Goal: Obtain resource: Obtain resource

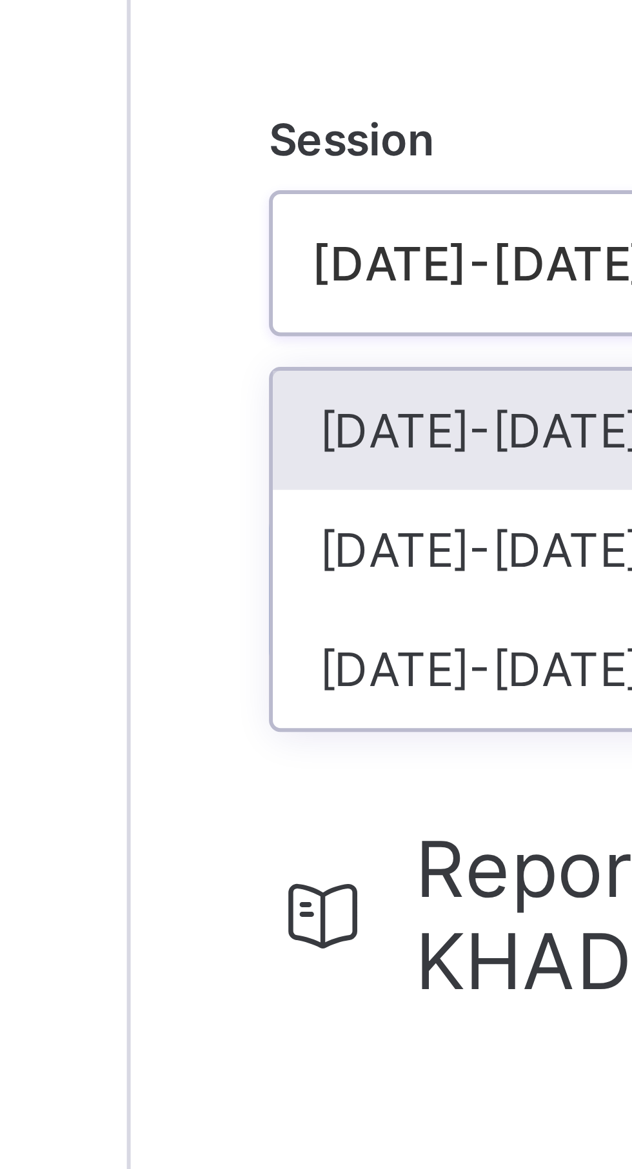
click at [209, 231] on div "[DATE]-[DATE]" at bounding box center [248, 228] width 138 height 20
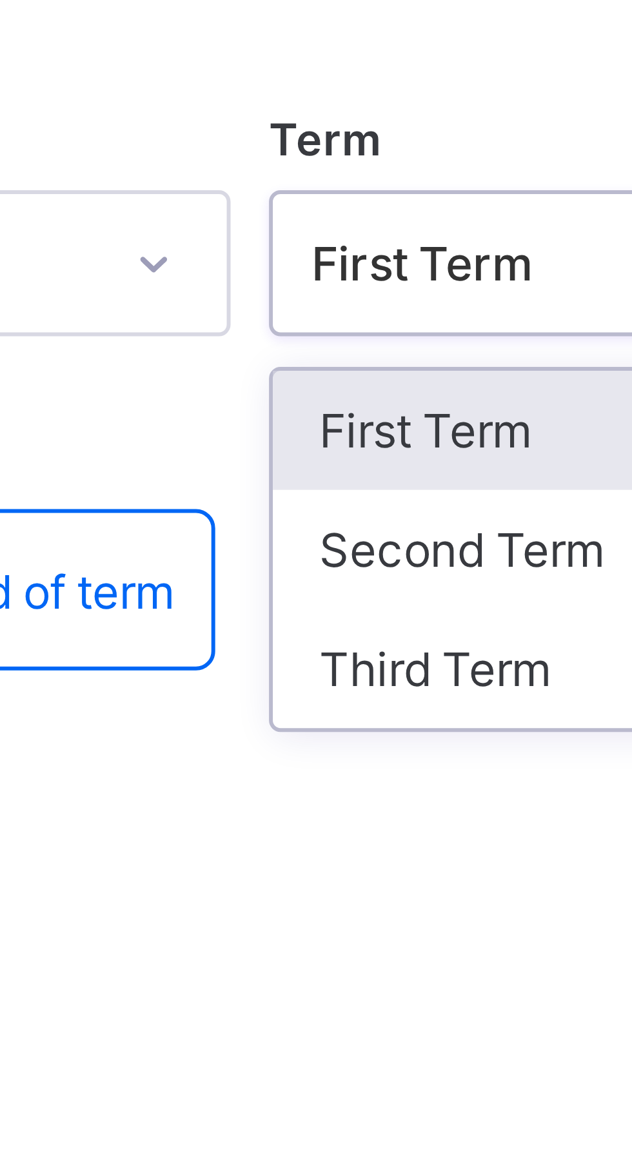
click at [349, 246] on div "Third Term" at bounding box center [393, 248] width 138 height 20
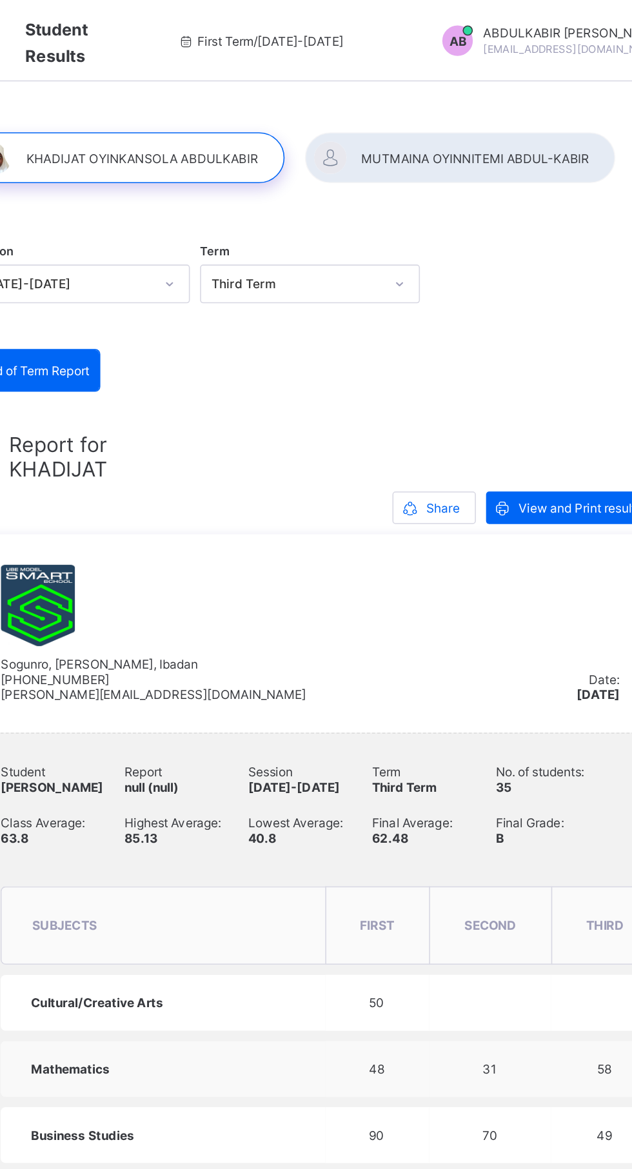
click at [491, 100] on div at bounding box center [488, 100] width 197 height 32
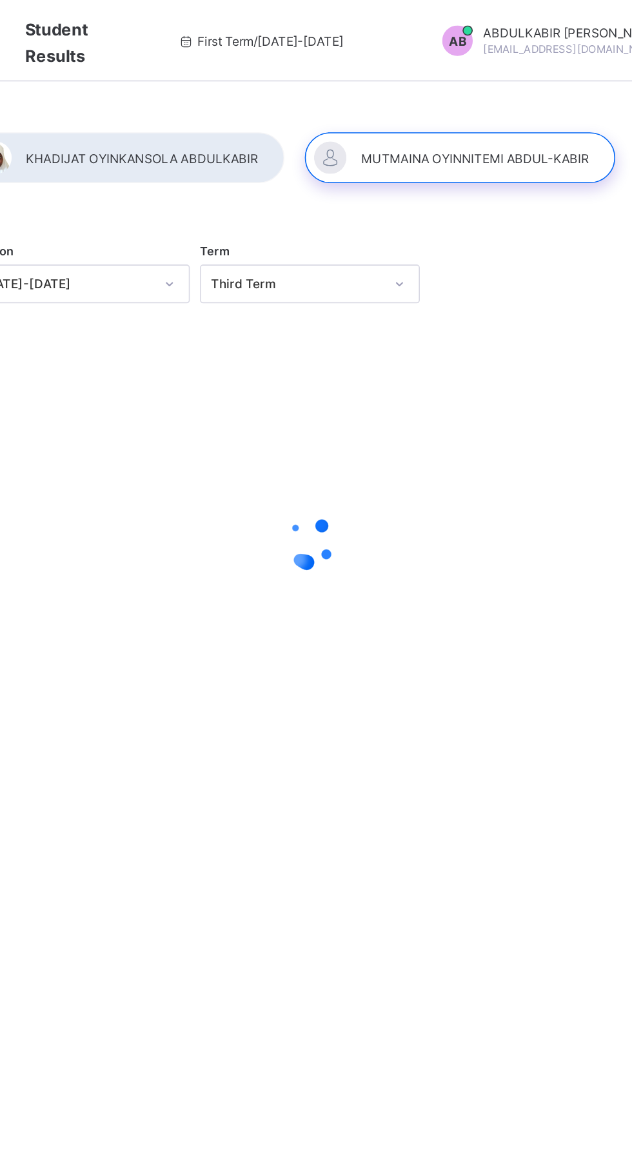
click at [304, 101] on div at bounding box center [277, 100] width 199 height 32
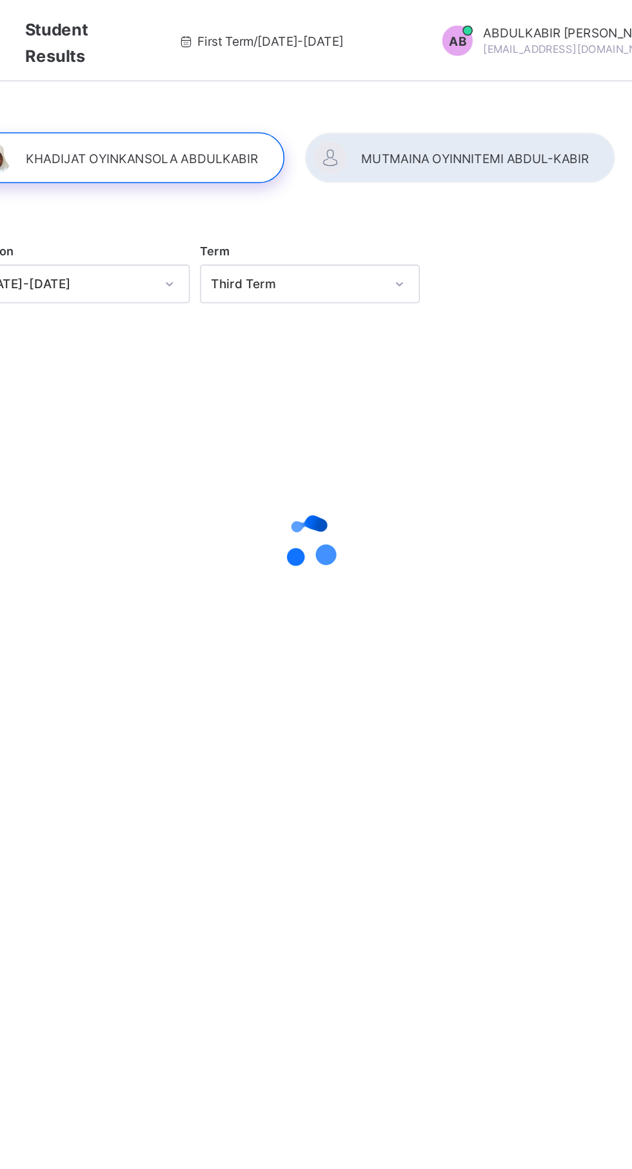
click at [480, 102] on div at bounding box center [488, 100] width 197 height 32
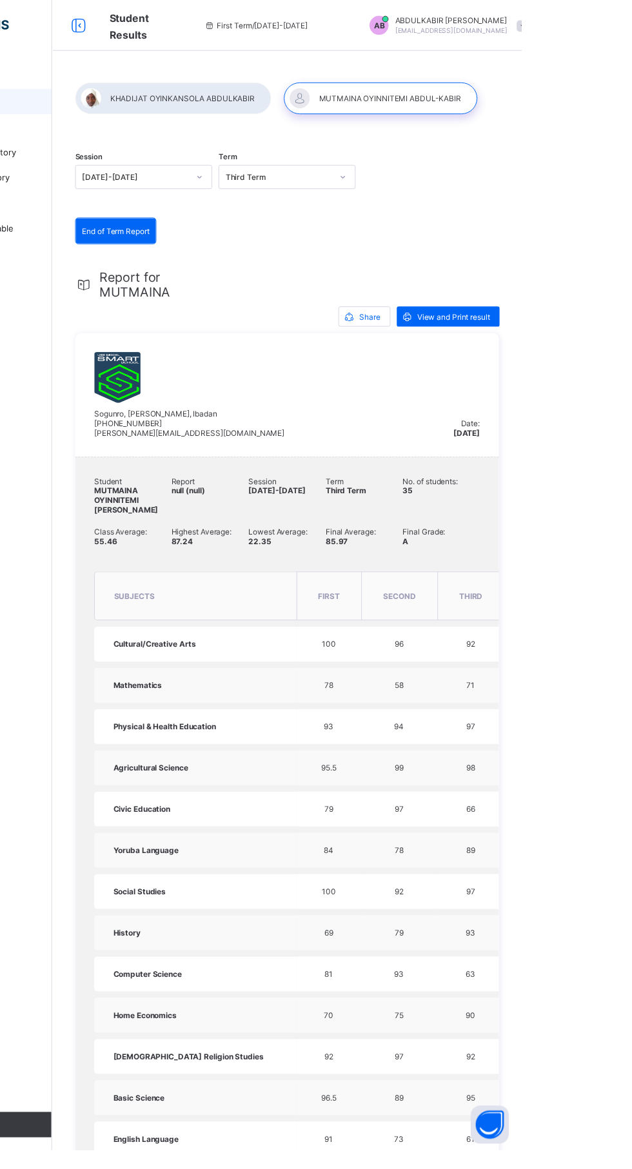
click at [284, 104] on div at bounding box center [277, 100] width 199 height 32
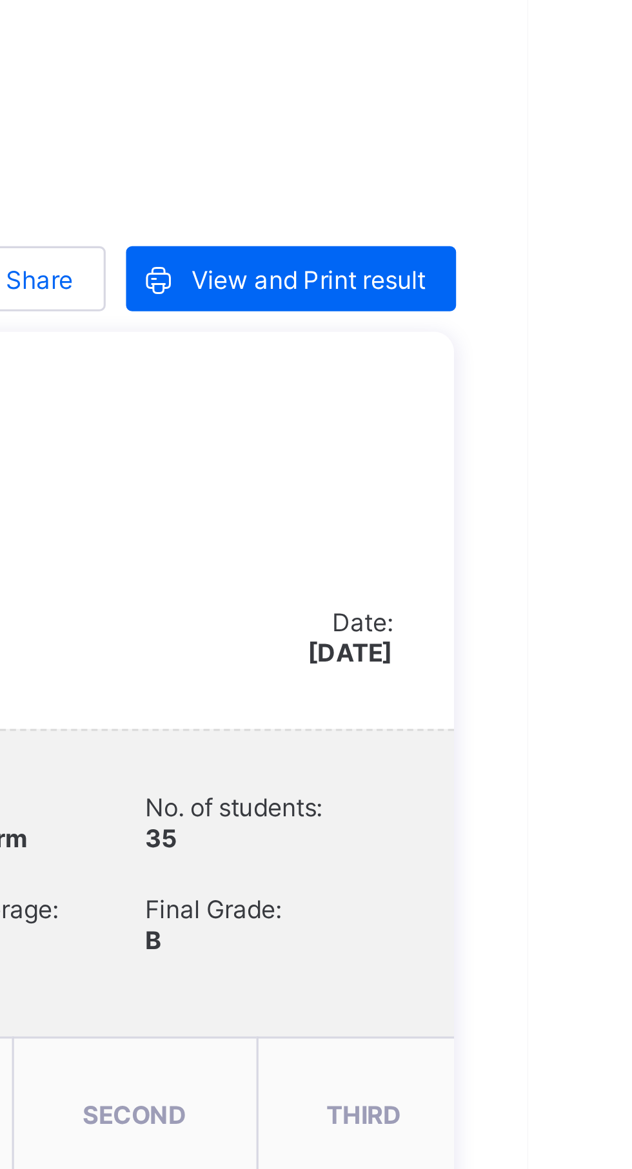
click at [554, 323] on span "View and Print result" at bounding box center [562, 322] width 74 height 10
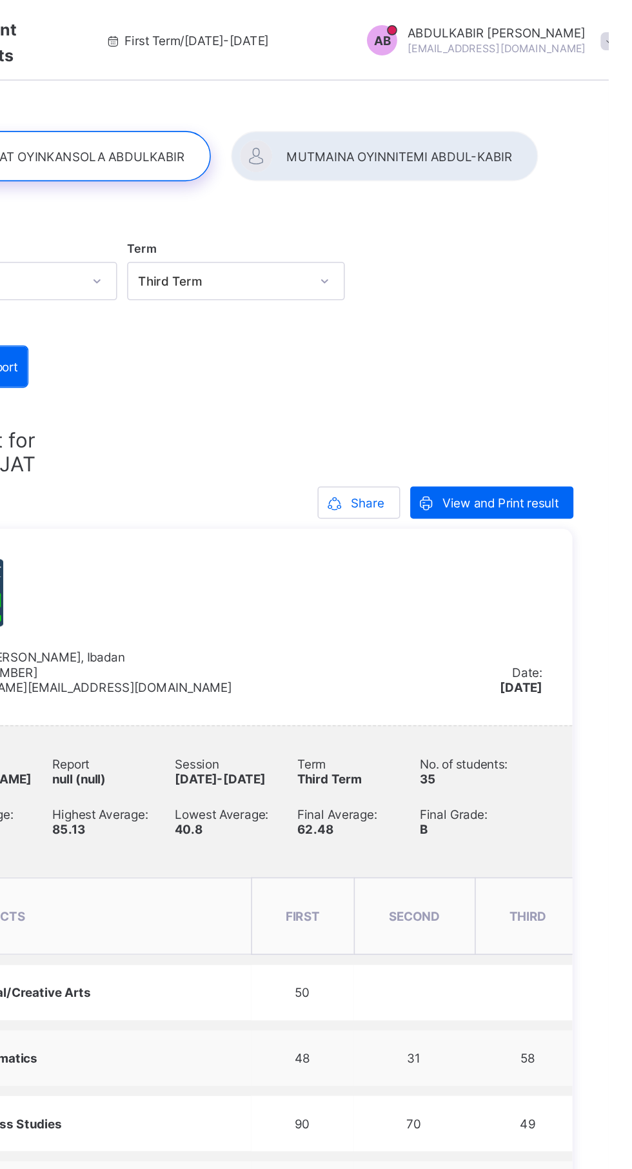
click at [566, 322] on span "View and Print result" at bounding box center [562, 322] width 74 height 10
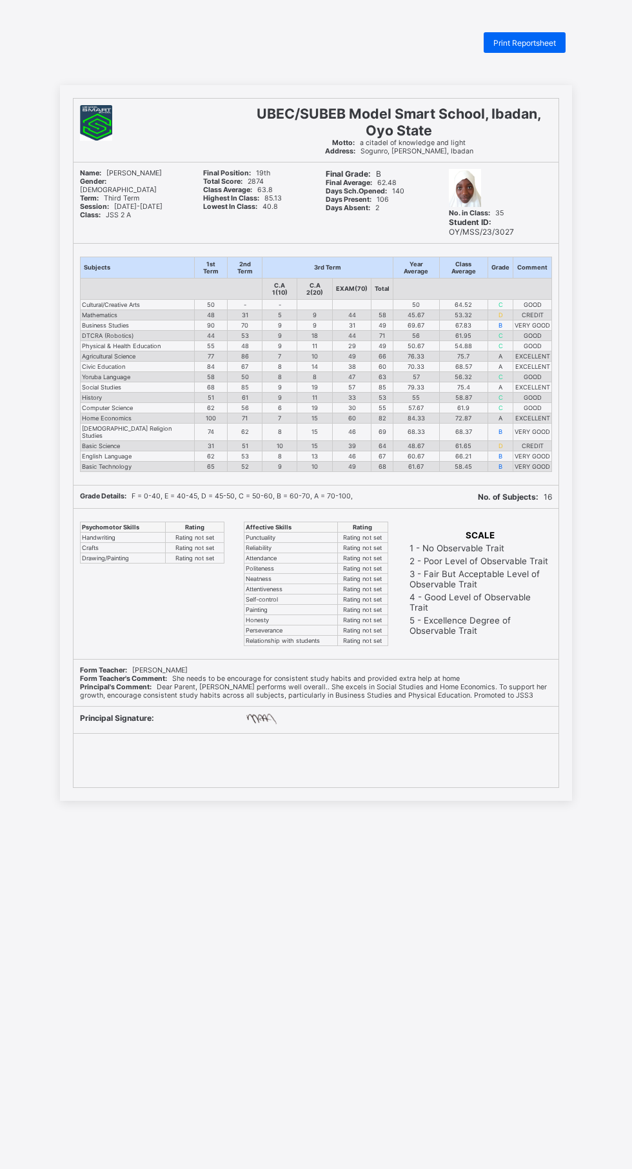
click at [487, 43] on div "Print Reportsheet" at bounding box center [524, 42] width 82 height 21
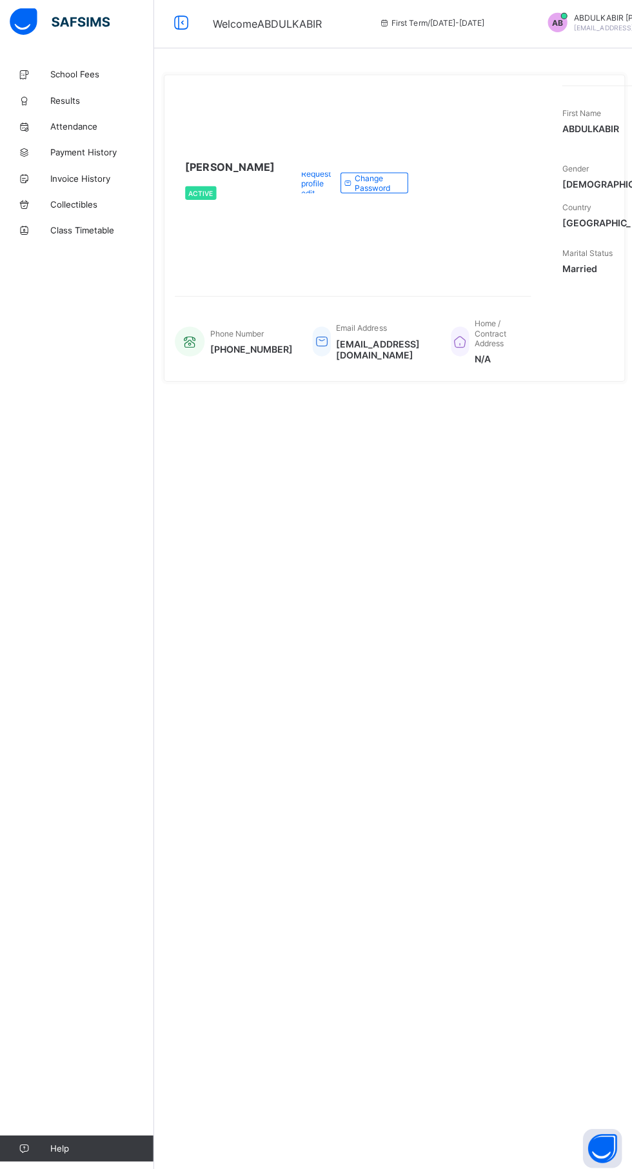
click at [80, 108] on span "Results" at bounding box center [103, 103] width 103 height 10
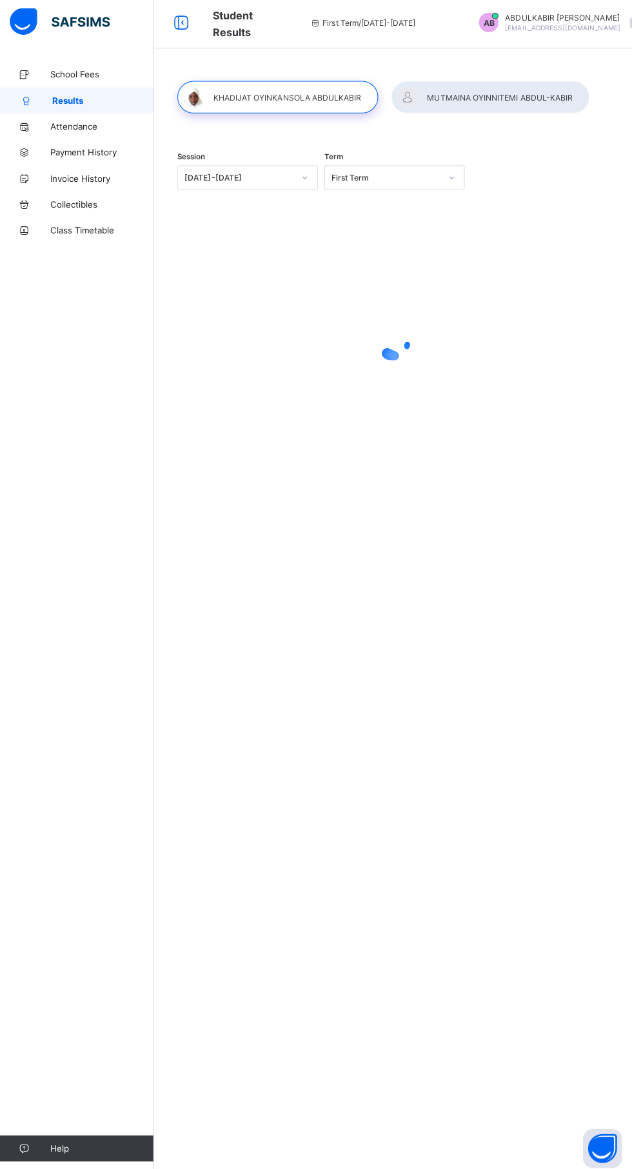
click at [489, 102] on div at bounding box center [488, 100] width 197 height 32
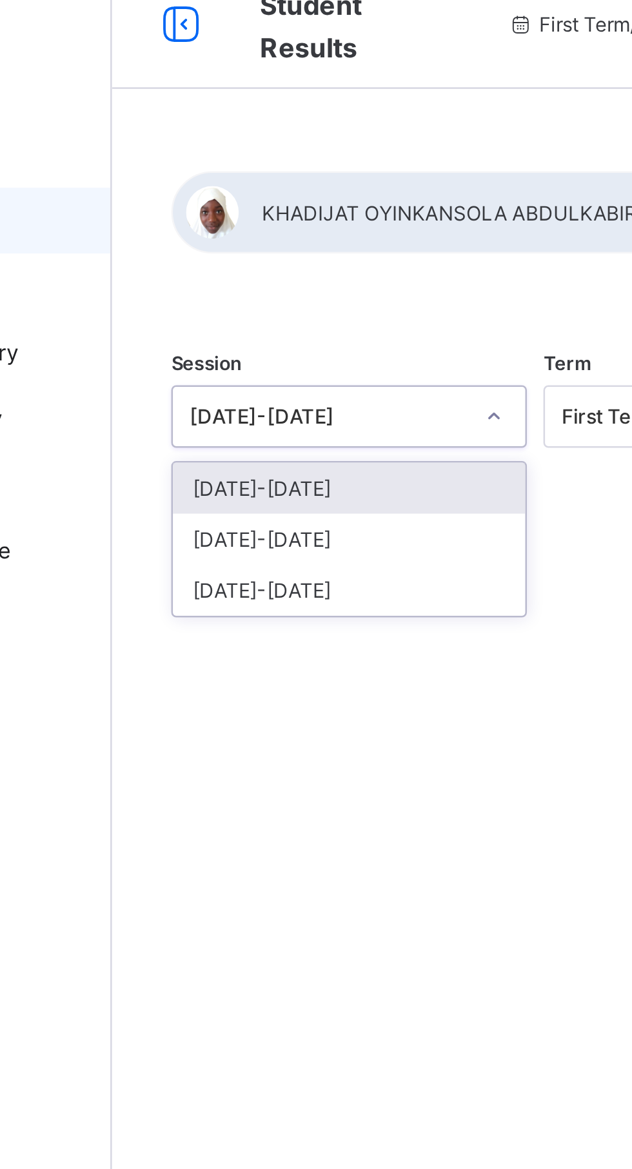
click at [244, 229] on div "[DATE]-[DATE]" at bounding box center [248, 228] width 138 height 20
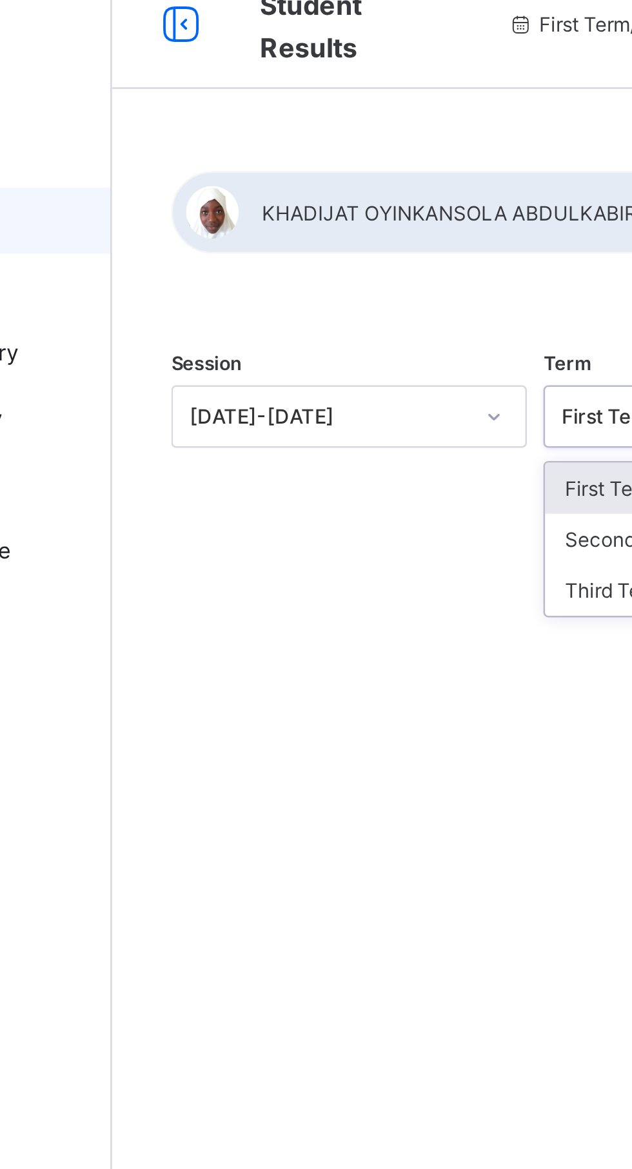
click at [344, 249] on div "Third Term" at bounding box center [393, 248] width 138 height 20
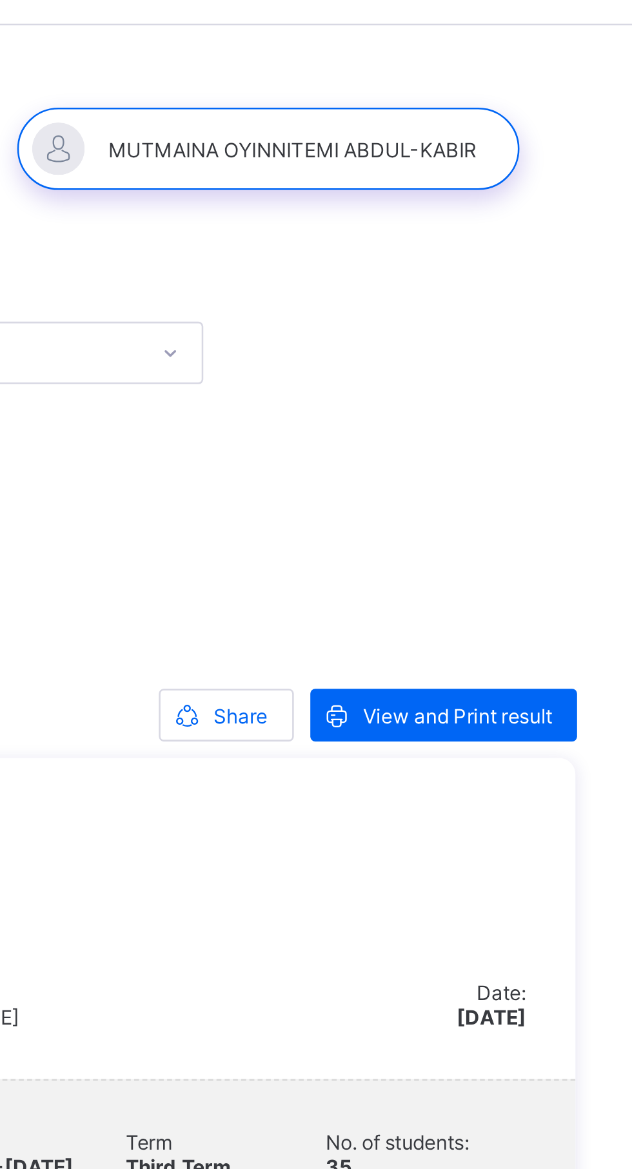
click at [574, 319] on span "View and Print result" at bounding box center [562, 322] width 74 height 10
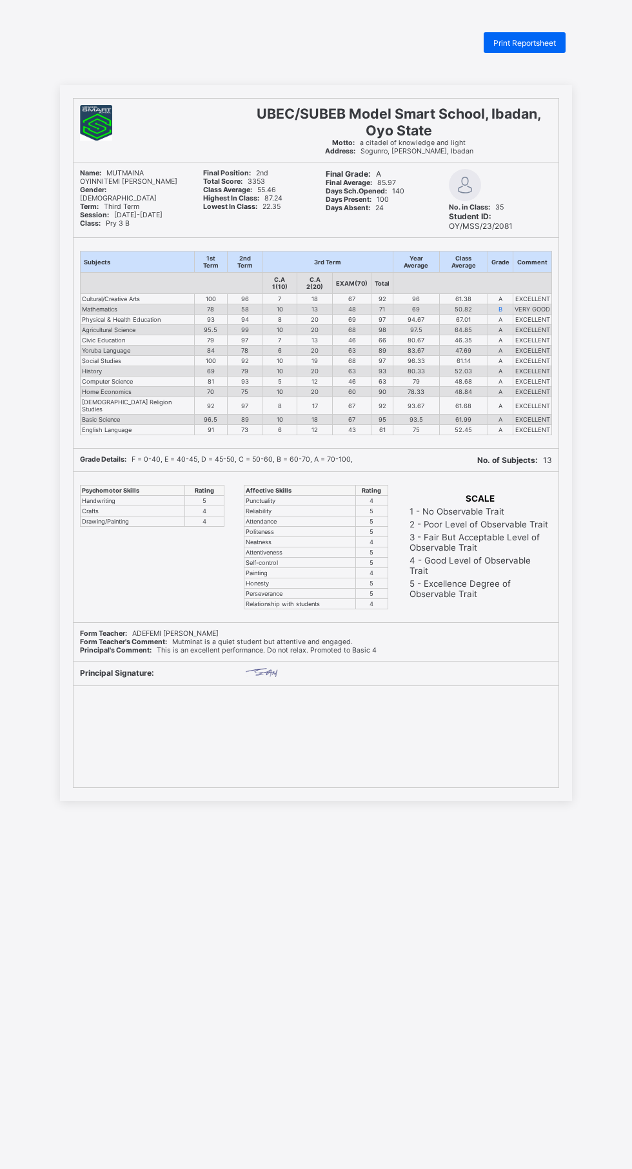
click at [528, 43] on span "Print Reportsheet" at bounding box center [524, 43] width 63 height 10
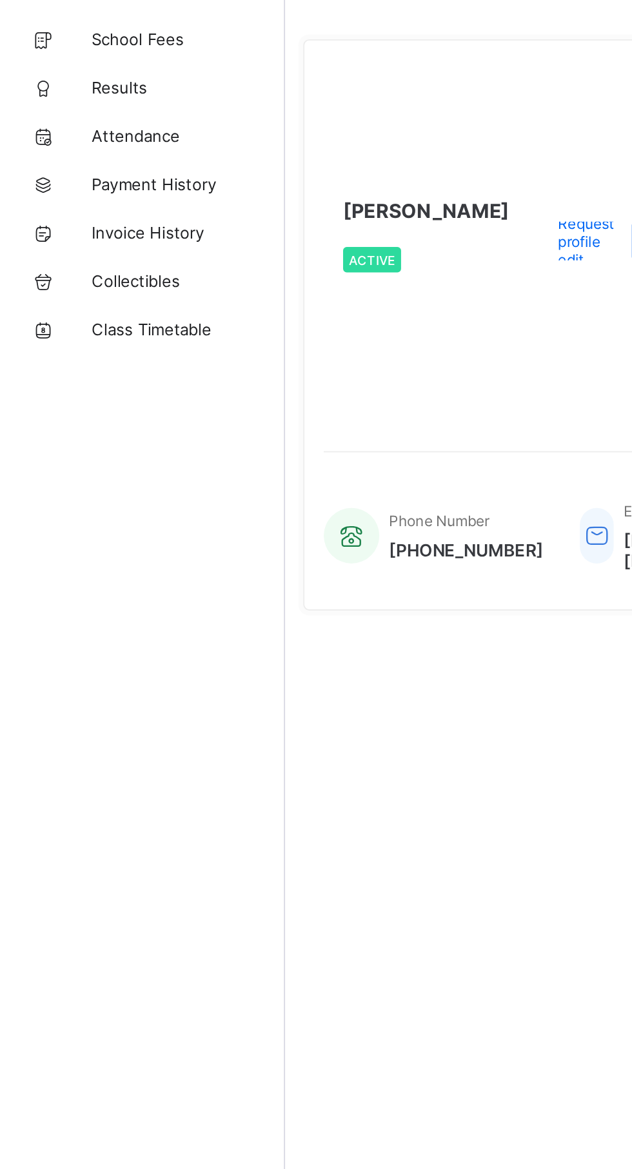
click at [81, 110] on link "Results" at bounding box center [77, 103] width 155 height 26
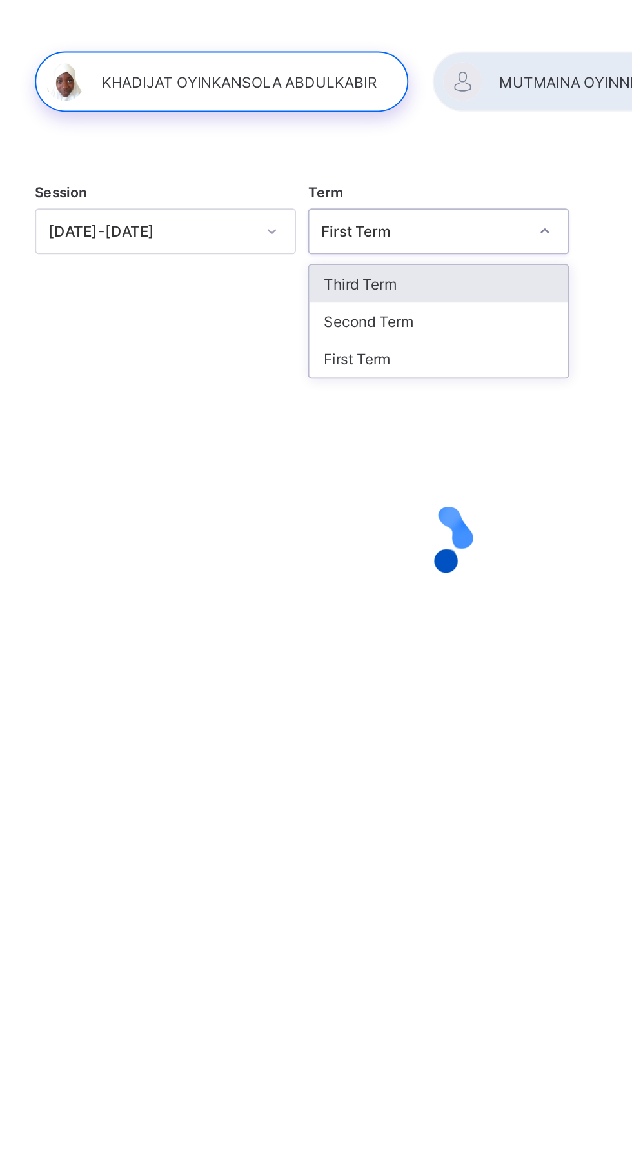
click at [418, 245] on div "First Term" at bounding box center [393, 248] width 138 height 20
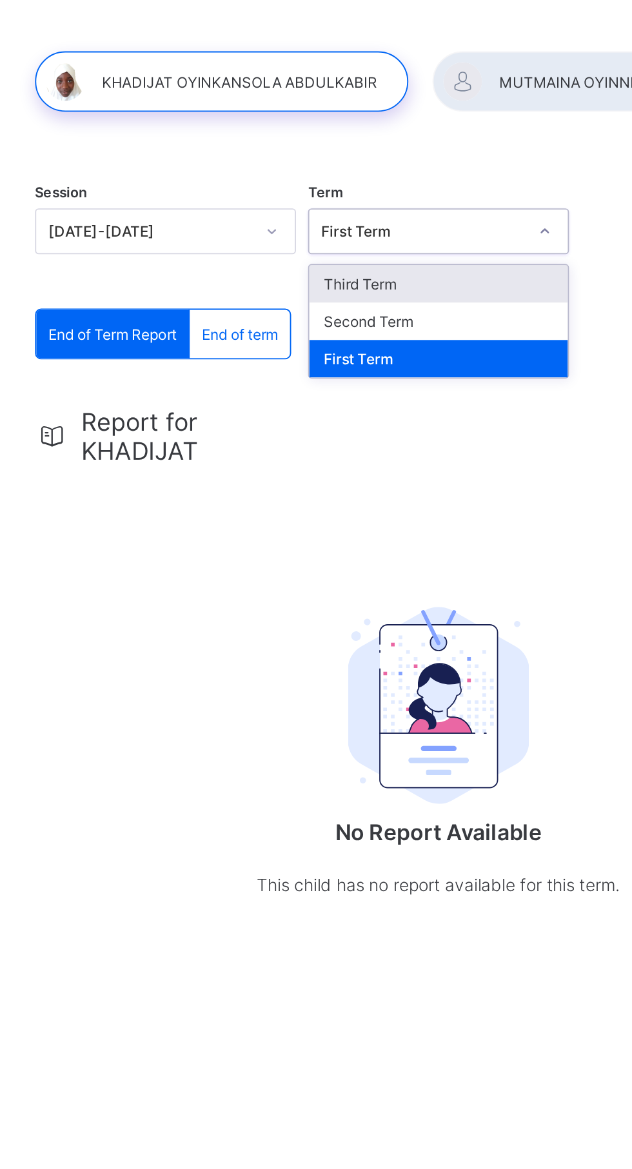
click at [398, 207] on div "Third Term" at bounding box center [393, 208] width 138 height 20
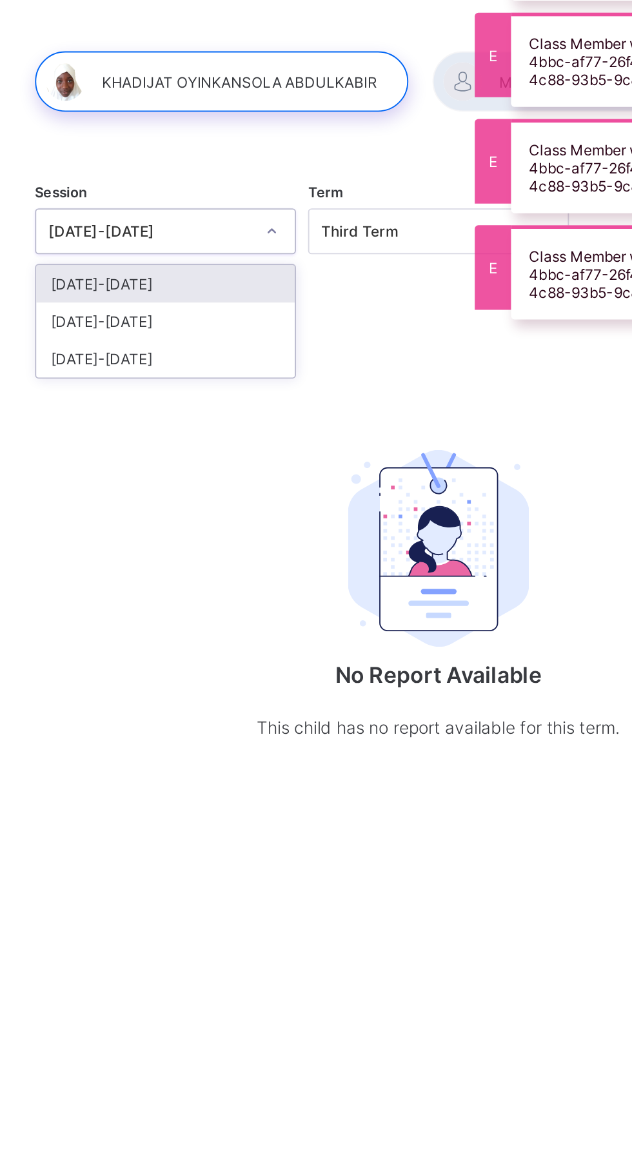
click at [255, 228] on div "[DATE]-[DATE]" at bounding box center [248, 228] width 138 height 20
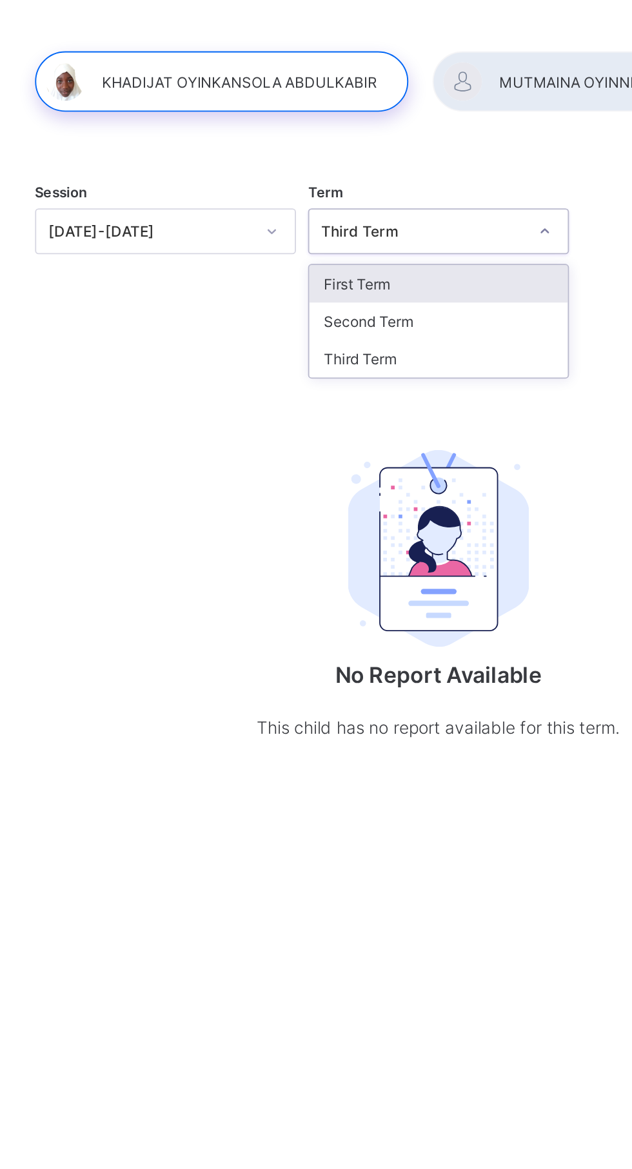
click at [398, 246] on div "Third Term" at bounding box center [393, 248] width 138 height 20
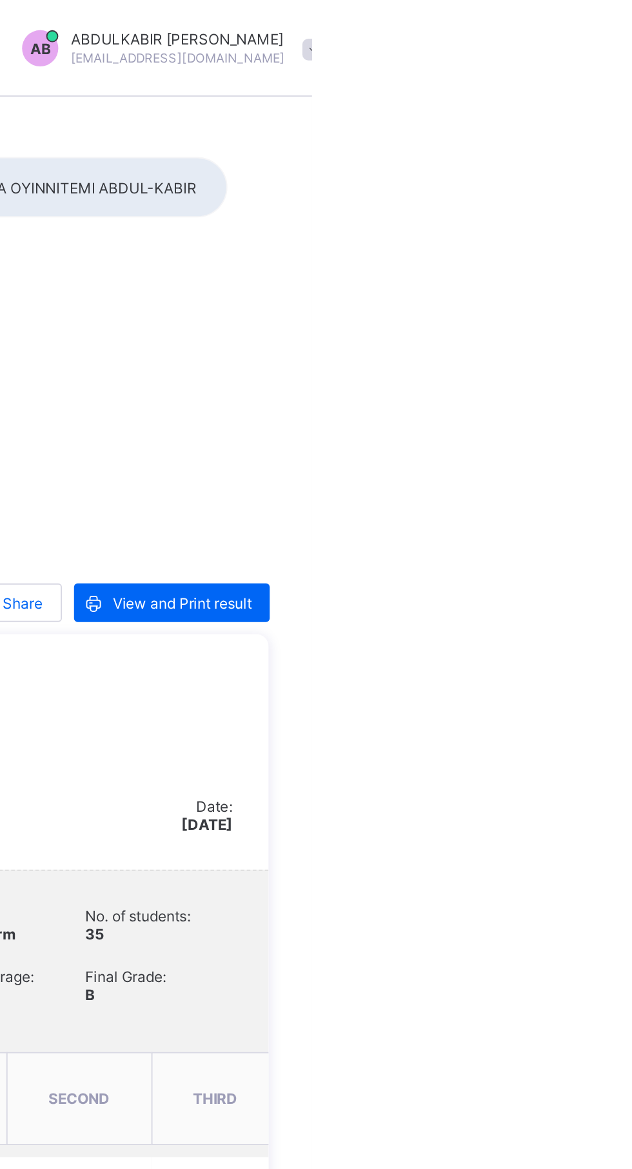
click at [562, 325] on span "View and Print result" at bounding box center [562, 322] width 74 height 10
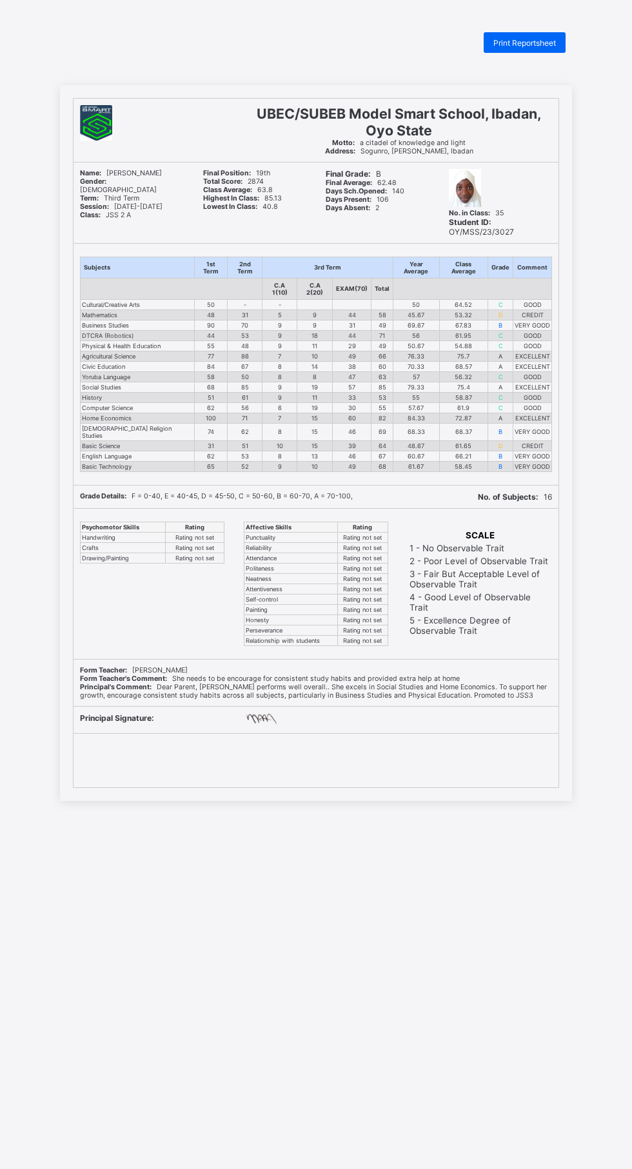
click at [527, 43] on span "Print Reportsheet" at bounding box center [524, 43] width 63 height 10
